Goal: Subscribe to service/newsletter

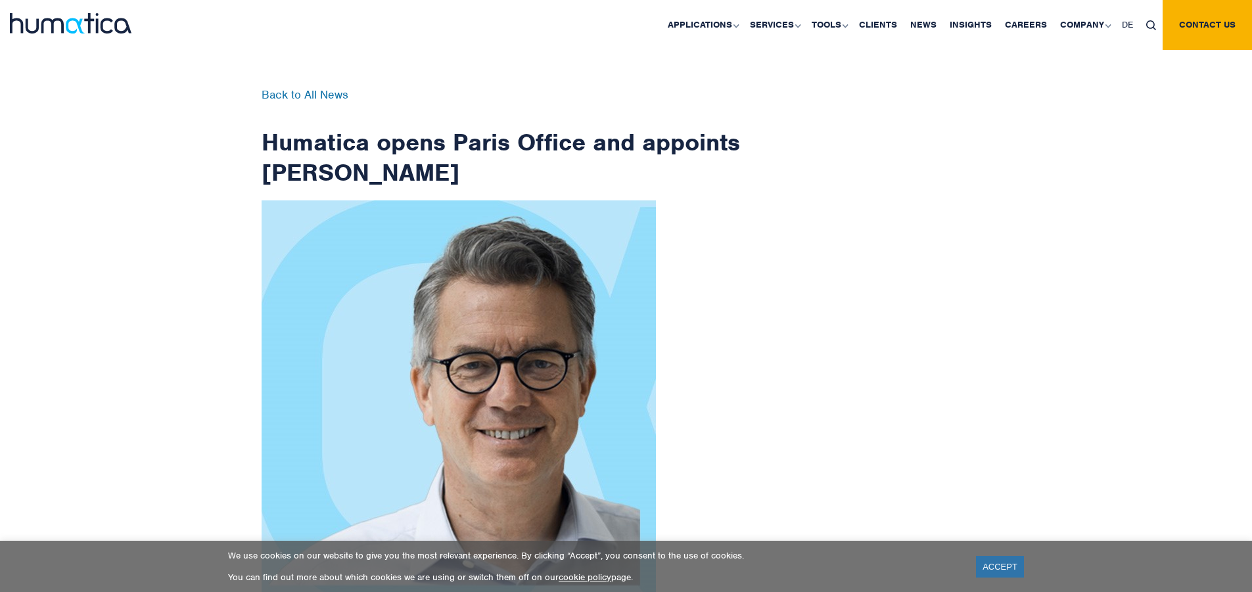
scroll to position [2097, 0]
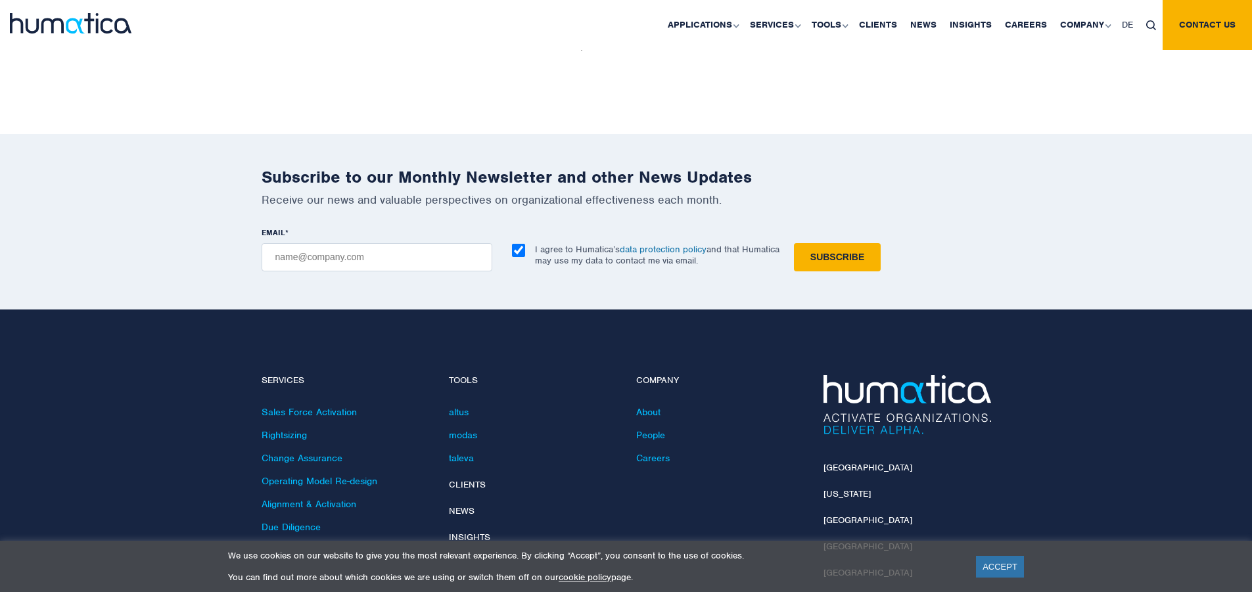
checkbox input "true"
type input "[EMAIL_ADDRESS][DOMAIN_NAME]"
click at [794, 243] on input "Subscribe" at bounding box center [837, 257] width 87 height 28
